Goal: Check status: Check status

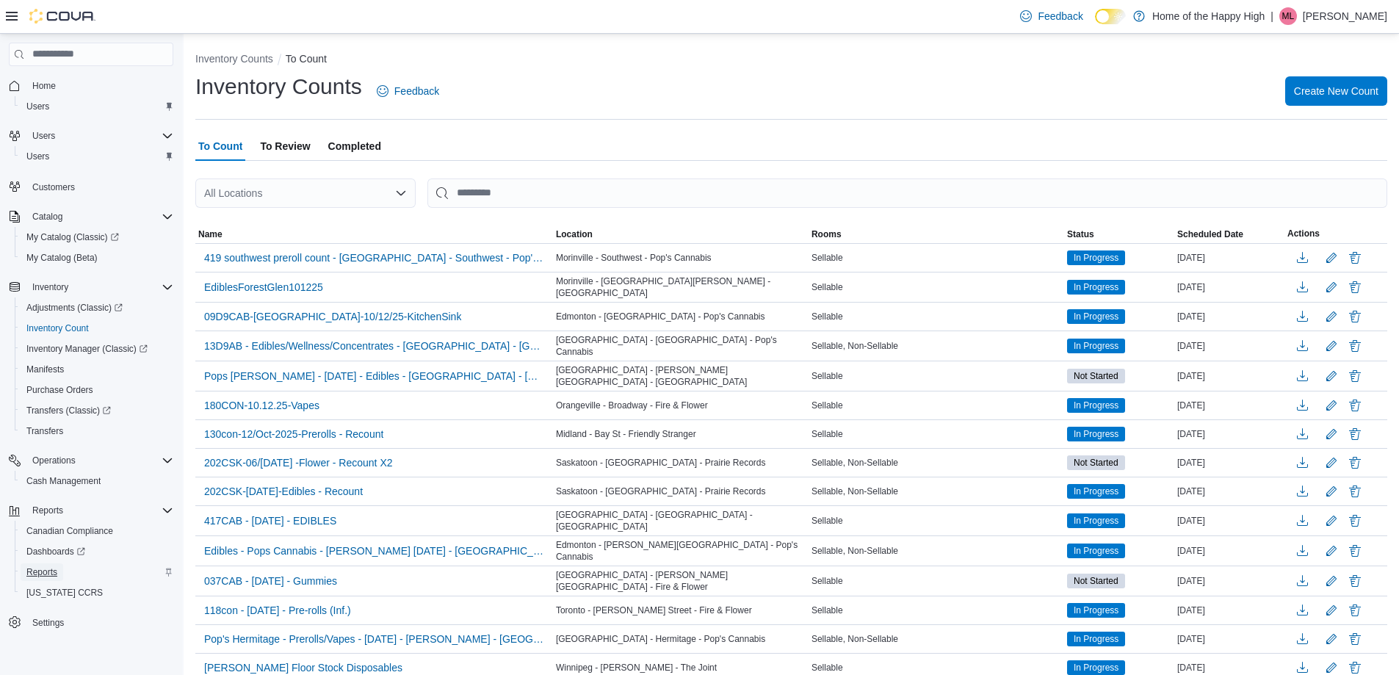
click at [45, 569] on span "Reports" at bounding box center [41, 572] width 31 height 12
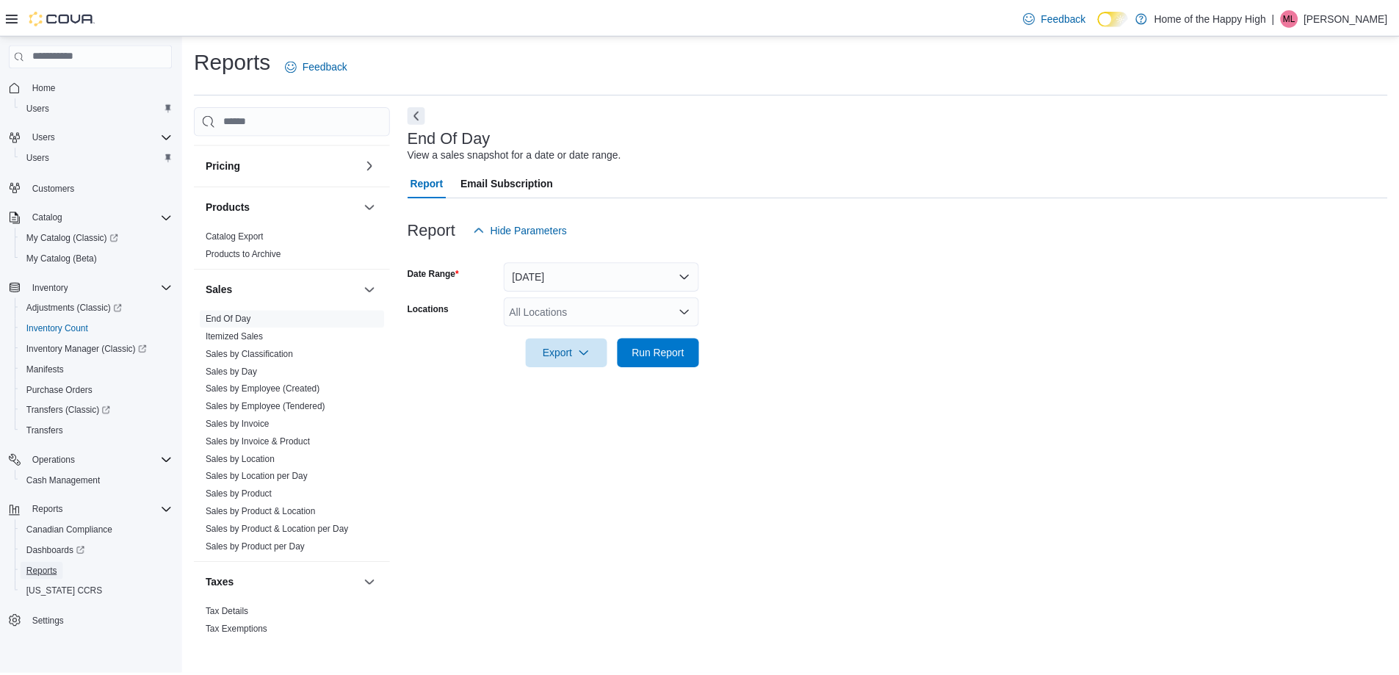
scroll to position [757, 0]
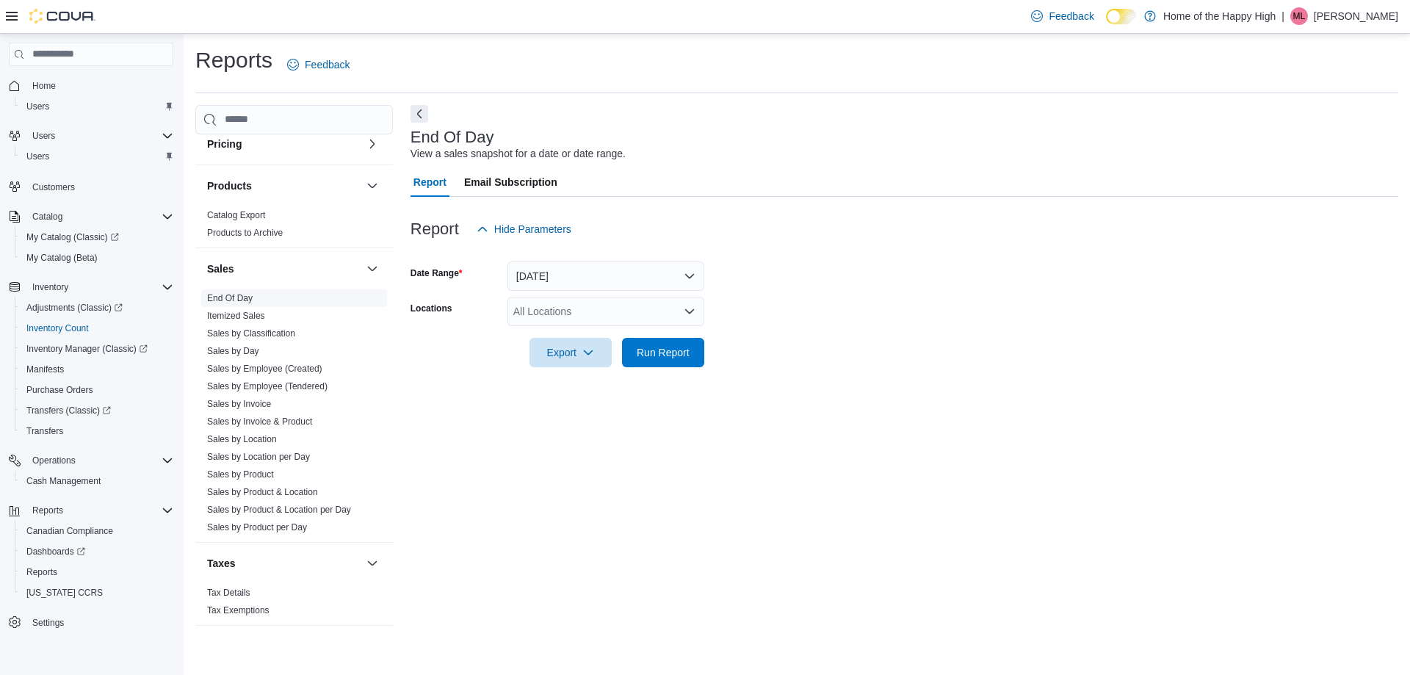
click at [243, 294] on link "End Of Day" at bounding box center [230, 298] width 46 height 10
click at [563, 311] on div "All Locations" at bounding box center [605, 311] width 197 height 29
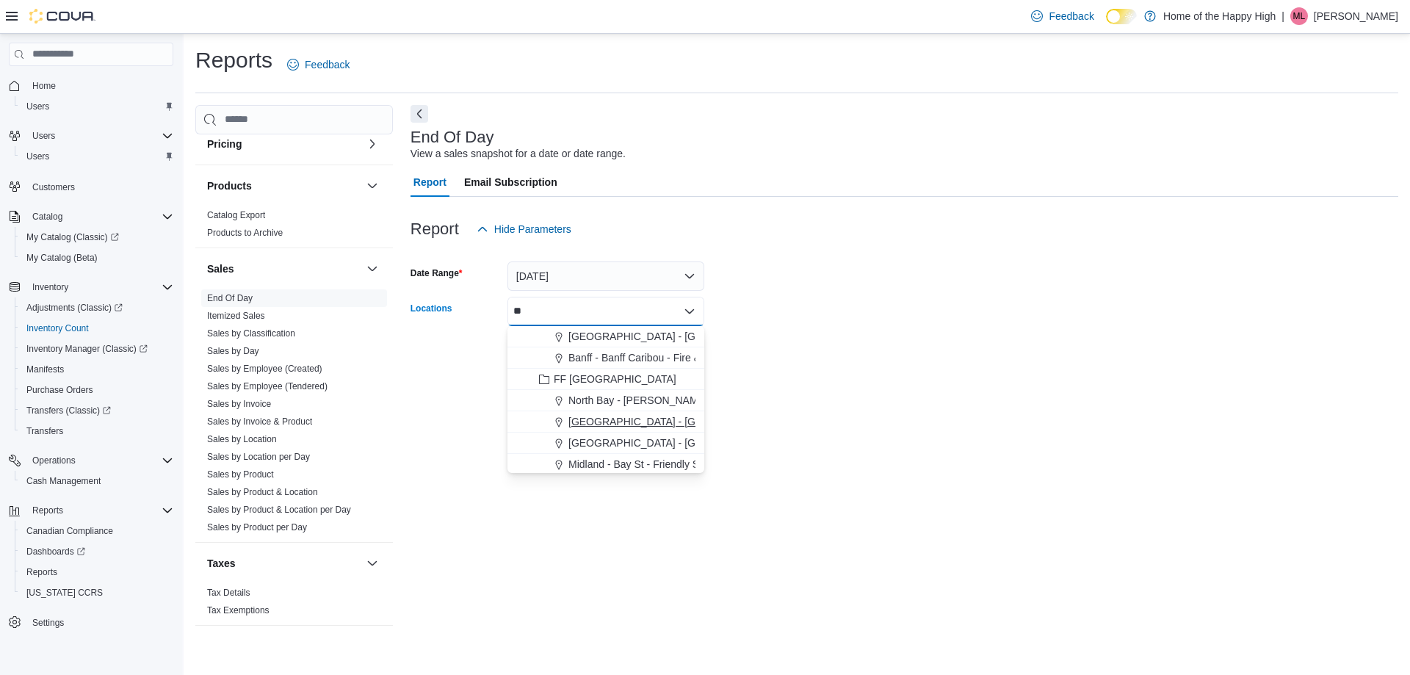
type input "**"
click at [645, 421] on span "[GEOGRAPHIC_DATA] - [GEOGRAPHIC_DATA] - Fire & Flower" at bounding box center [715, 421] width 294 height 15
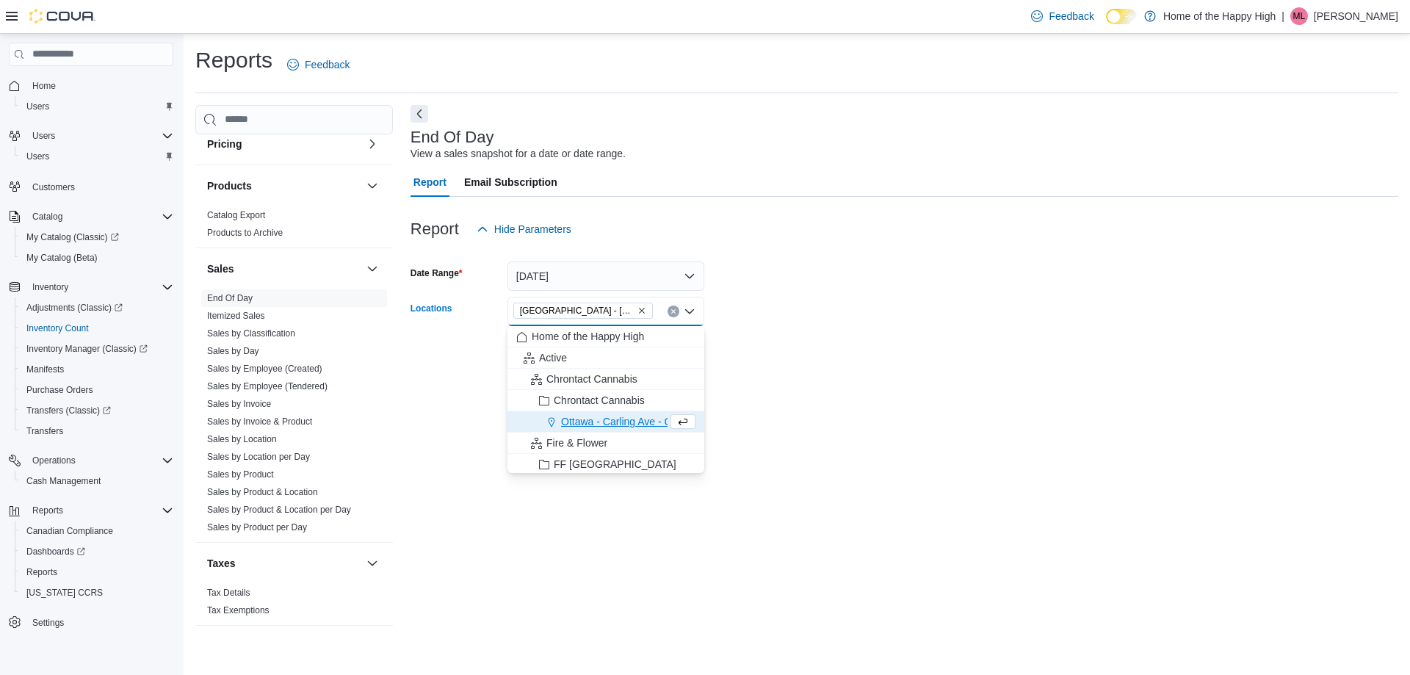
click at [804, 400] on div "End Of Day View a sales snapshot for a date or date range. Report Email Subscri…" at bounding box center [904, 372] width 988 height 535
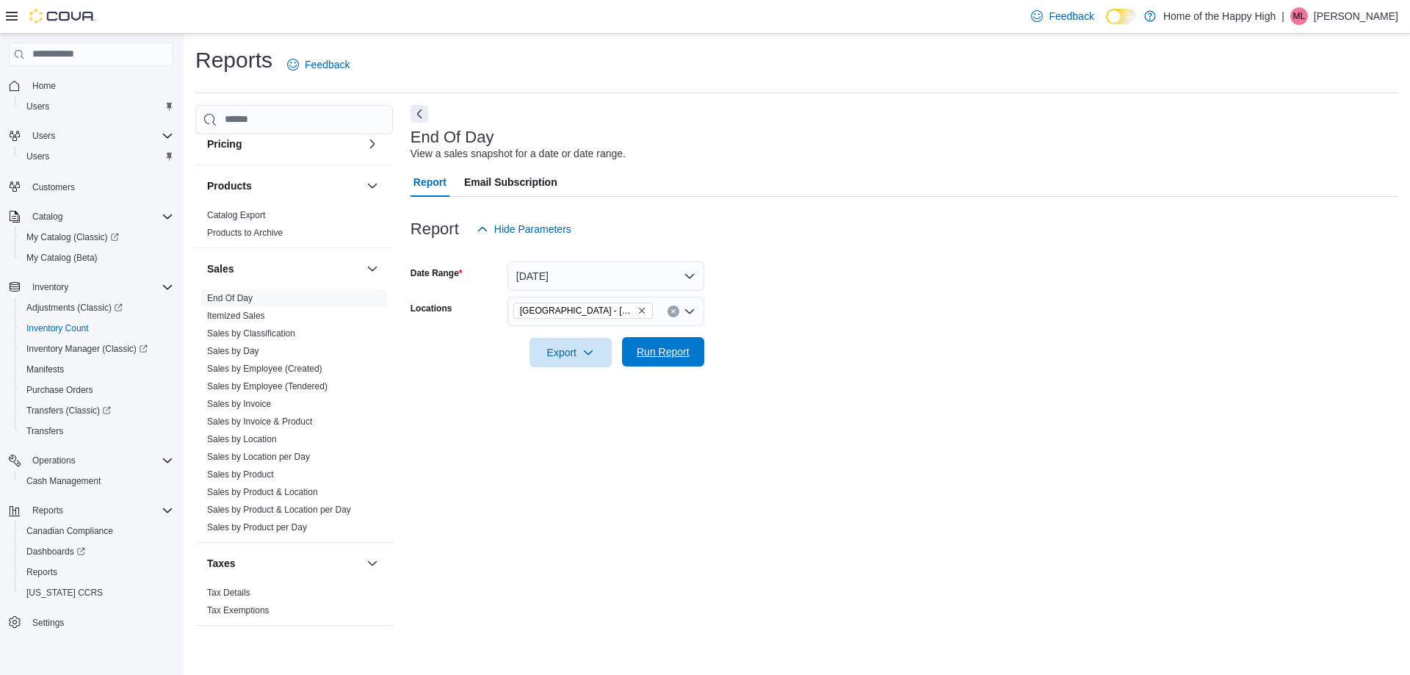
click at [654, 349] on span "Run Report" at bounding box center [663, 351] width 53 height 15
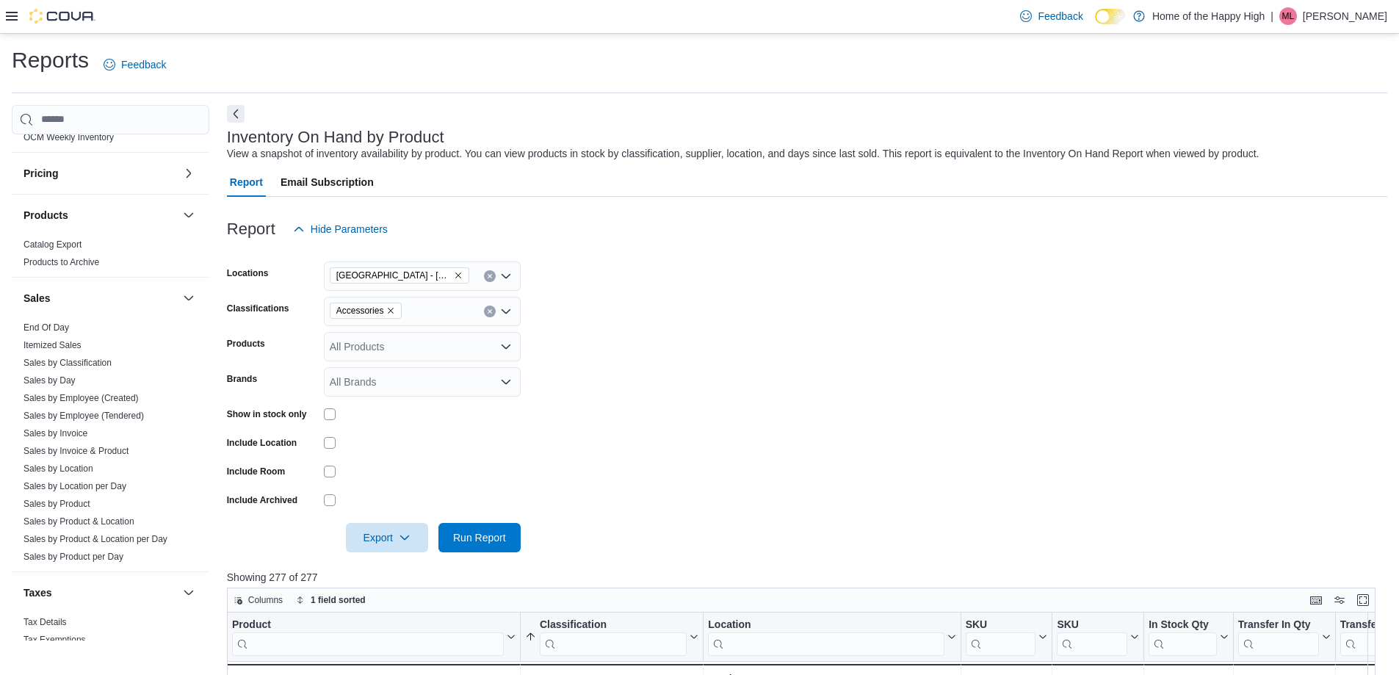
scroll to position [734, 0]
click at [86, 464] on link "Sales by Location" at bounding box center [58, 462] width 70 height 10
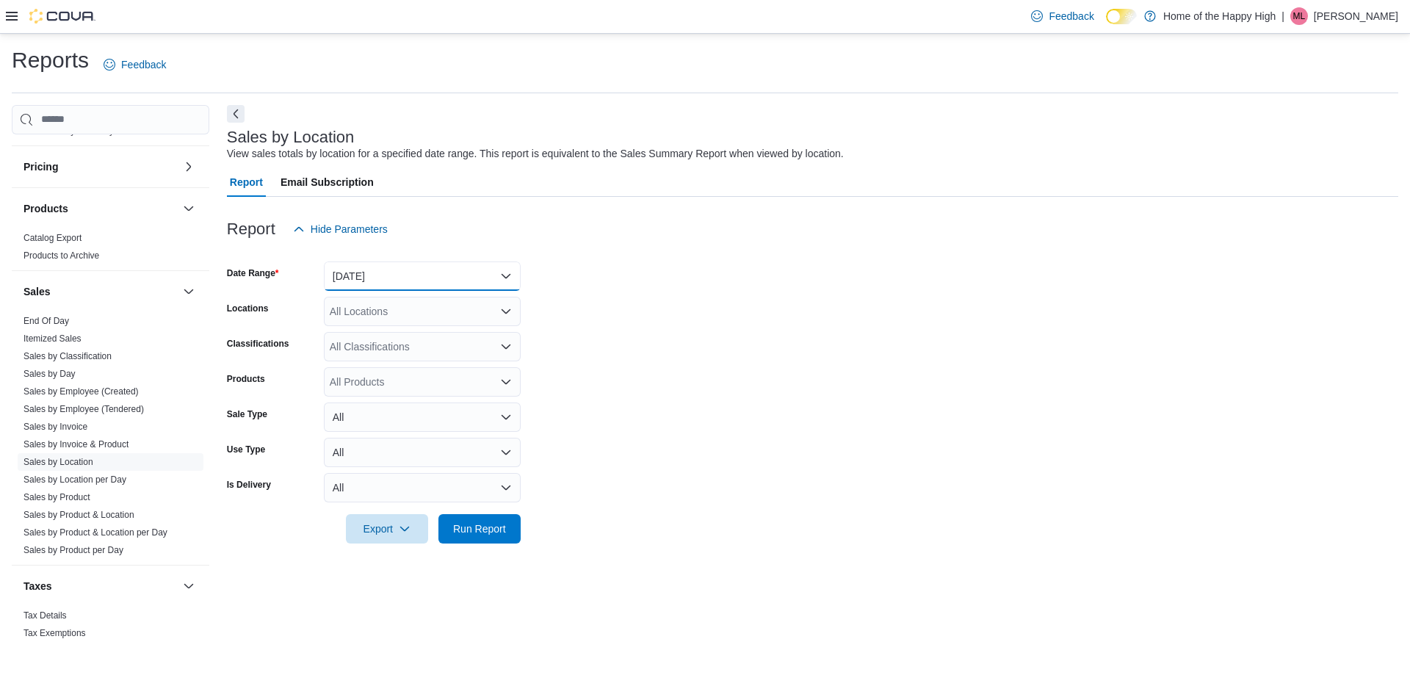
click at [375, 277] on button "[DATE]" at bounding box center [422, 275] width 197 height 29
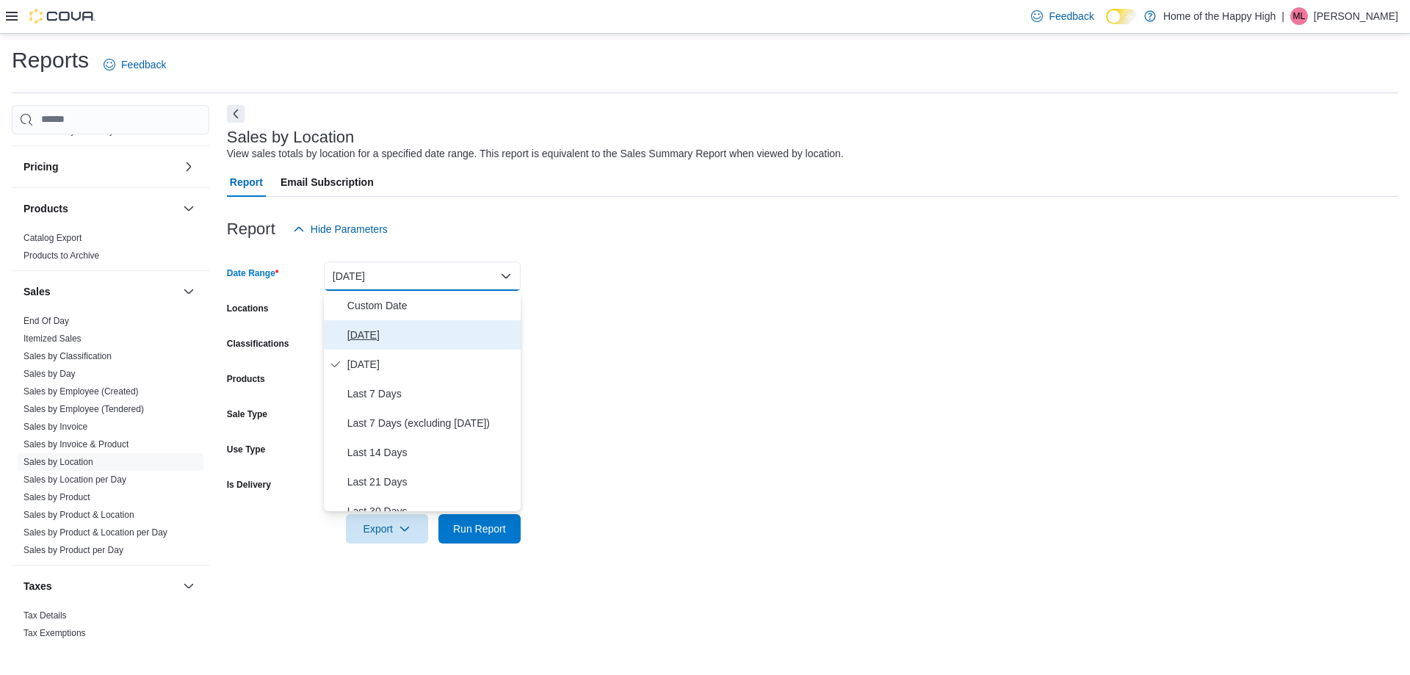
drag, startPoint x: 379, startPoint y: 341, endPoint x: 379, endPoint y: 332, distance: 8.8
click at [379, 336] on span "[DATE]" at bounding box center [430, 335] width 167 height 18
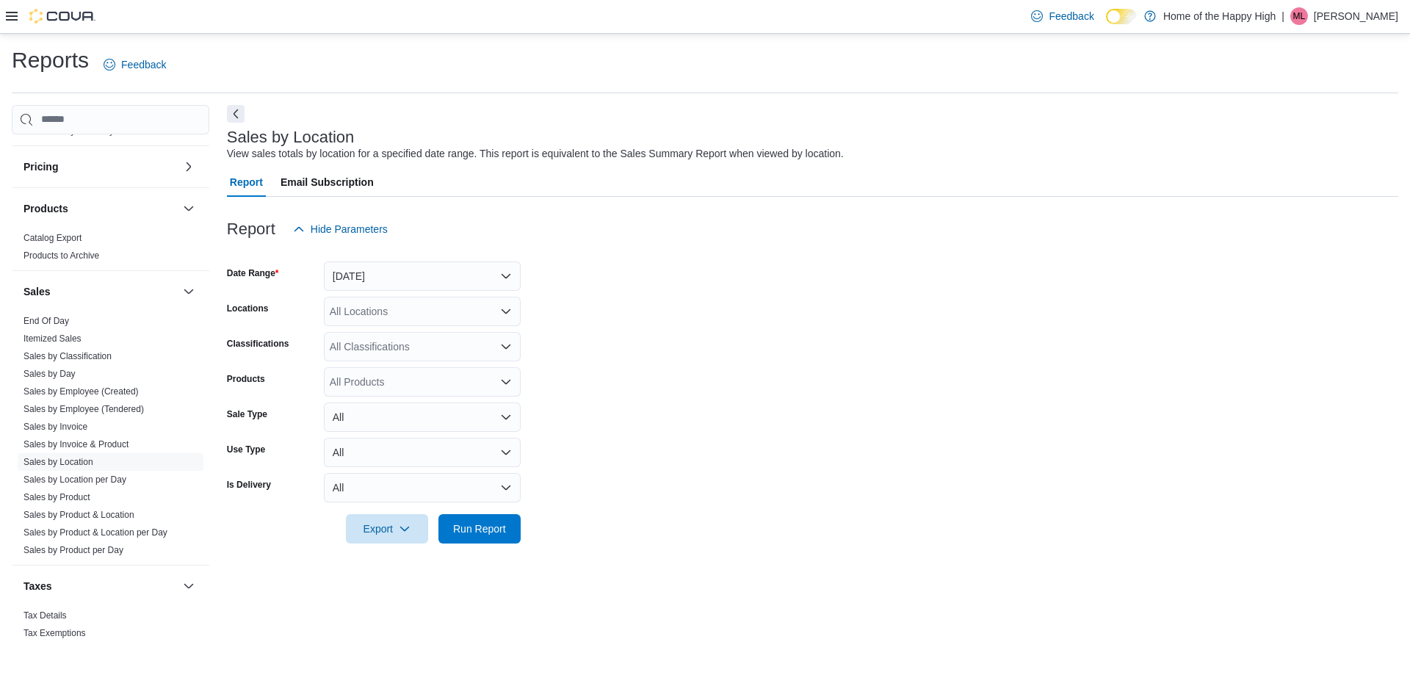
click at [378, 305] on div "All Locations" at bounding box center [422, 311] width 197 height 29
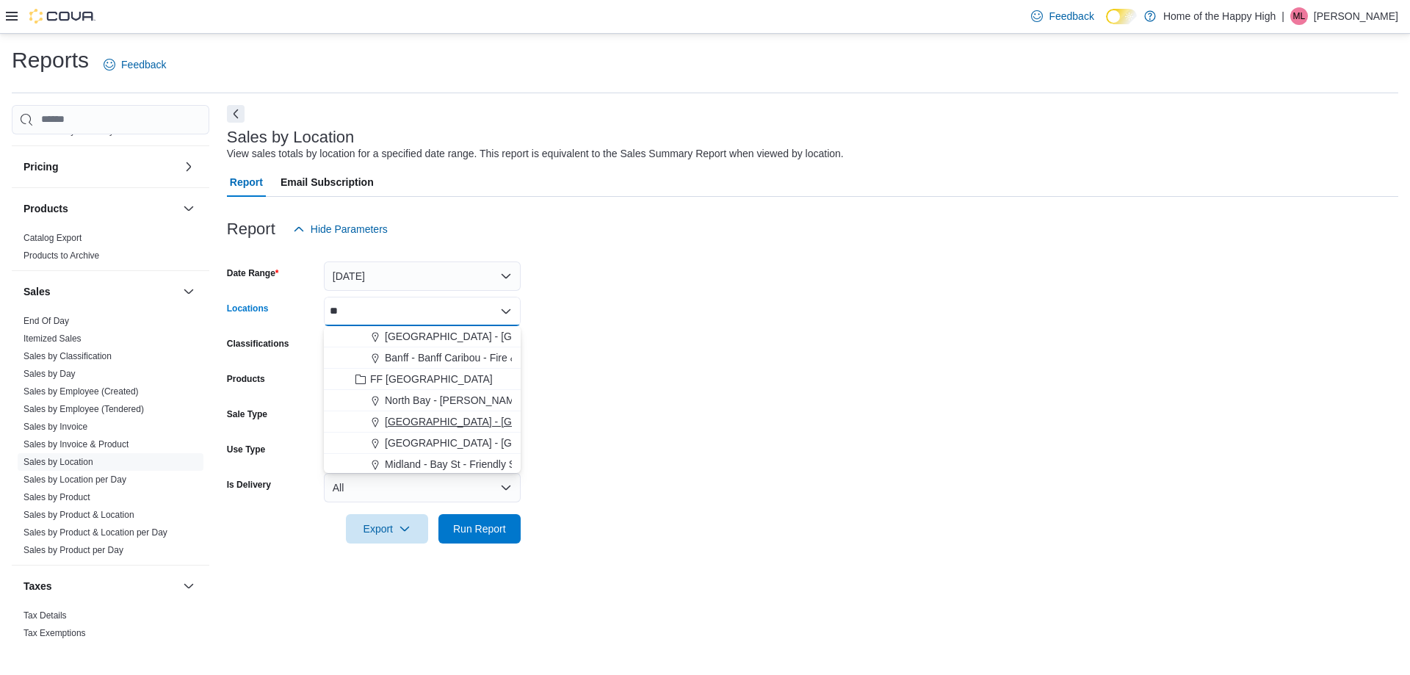
type input "**"
click at [438, 416] on span "[GEOGRAPHIC_DATA] - [GEOGRAPHIC_DATA] - Fire & Flower" at bounding box center [532, 421] width 294 height 15
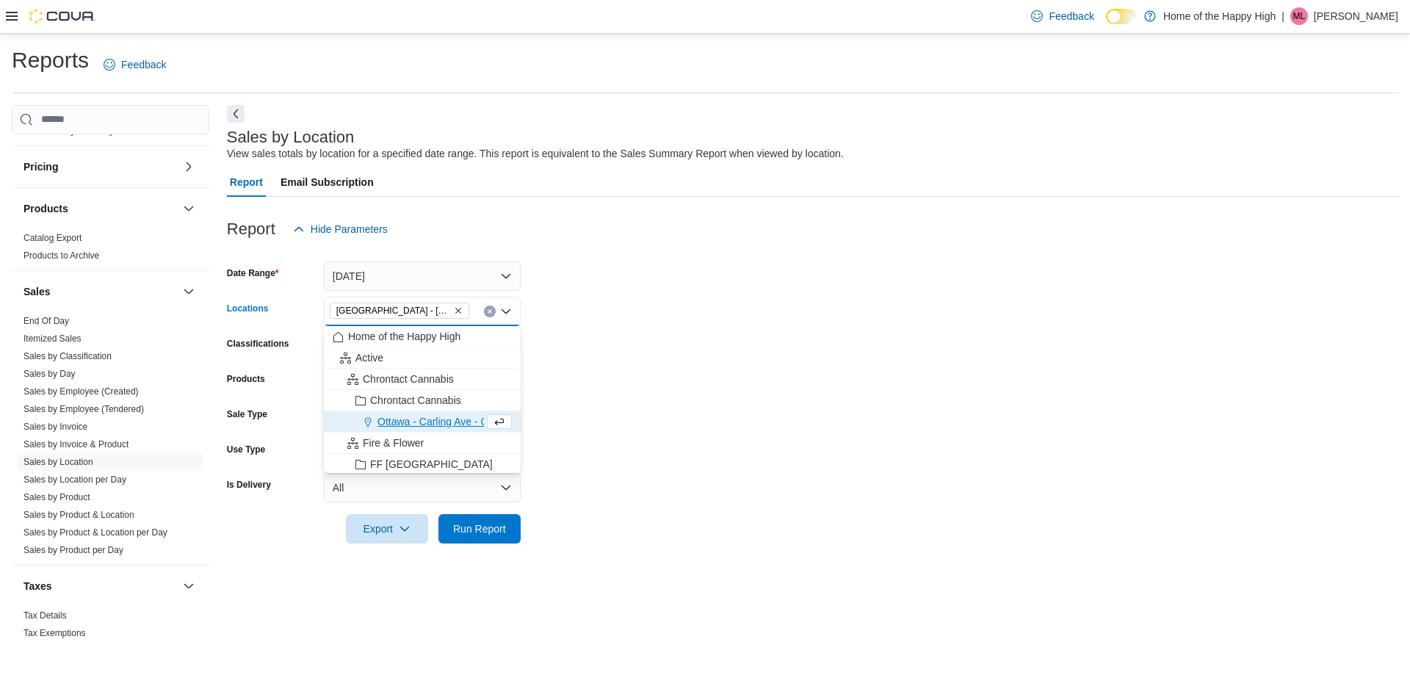
click at [758, 413] on form "Date Range [DATE] Locations [GEOGRAPHIC_DATA] - [GEOGRAPHIC_DATA] - Fire & Flow…" at bounding box center [812, 394] width 1171 height 300
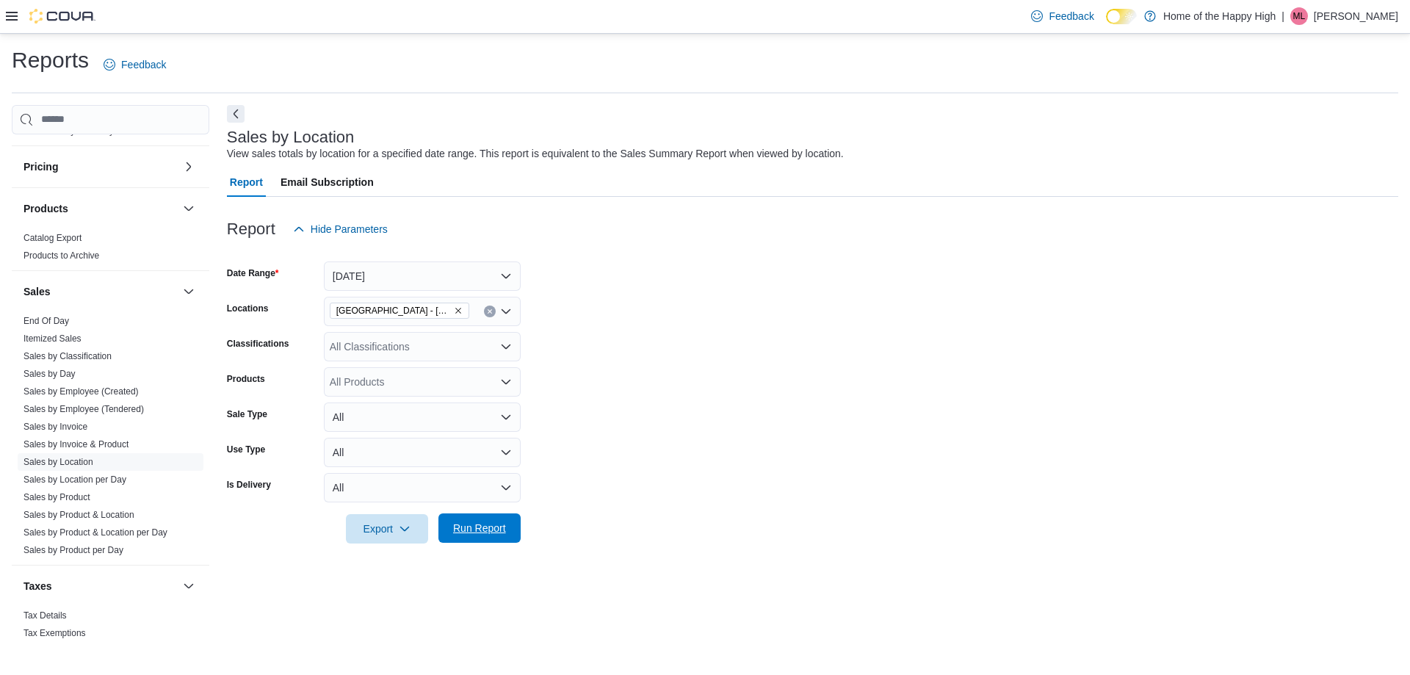
click at [481, 529] on span "Run Report" at bounding box center [479, 528] width 53 height 15
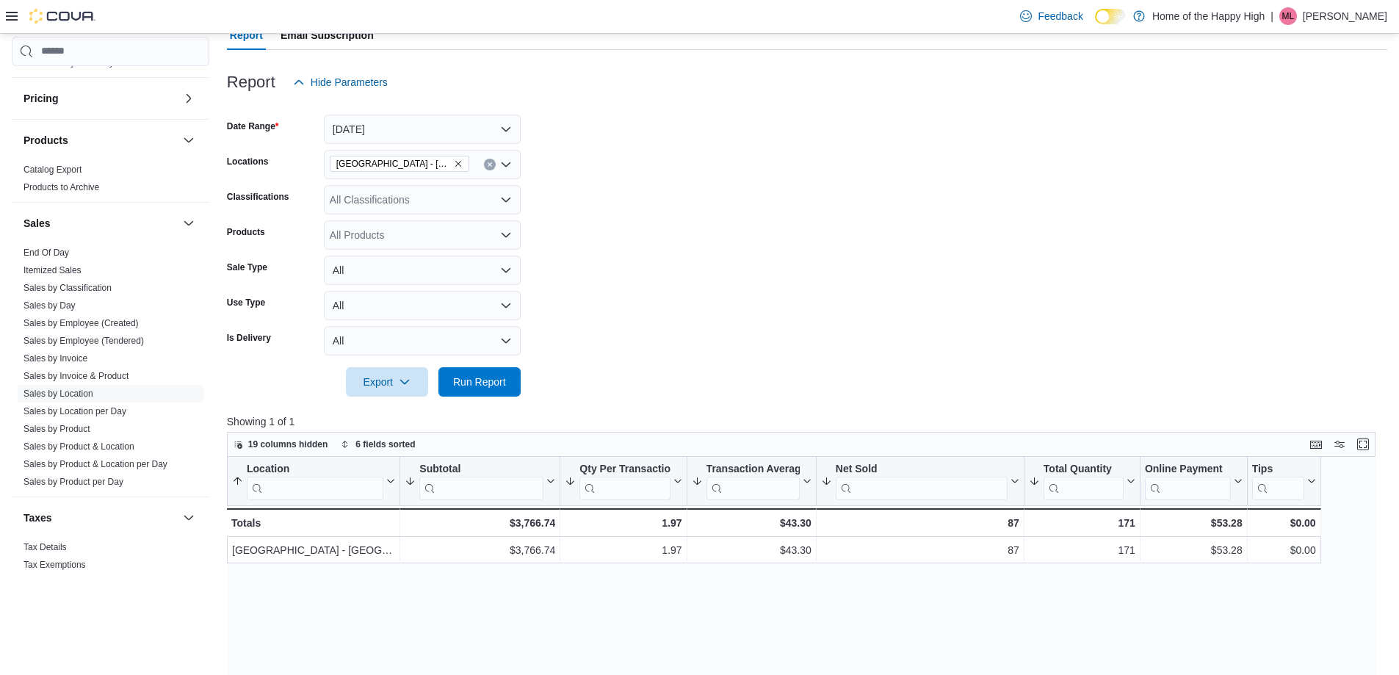
scroll to position [73, 0]
